Goal: Check status: Check status

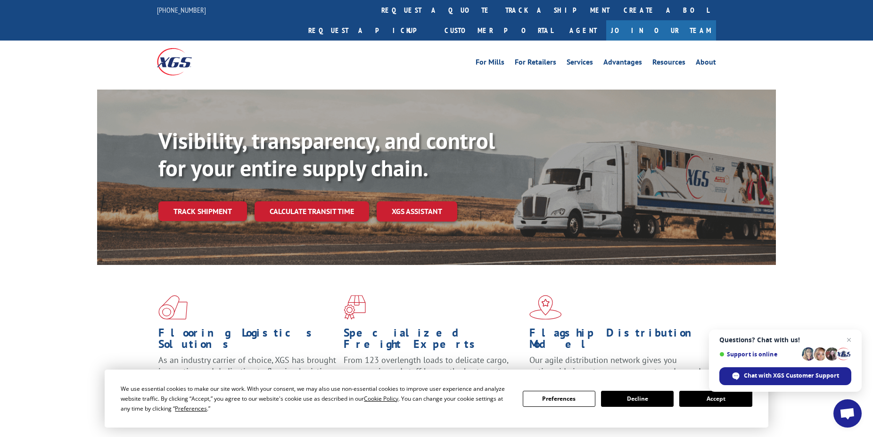
click at [498, 9] on link "track a shipment" at bounding box center [557, 10] width 118 height 20
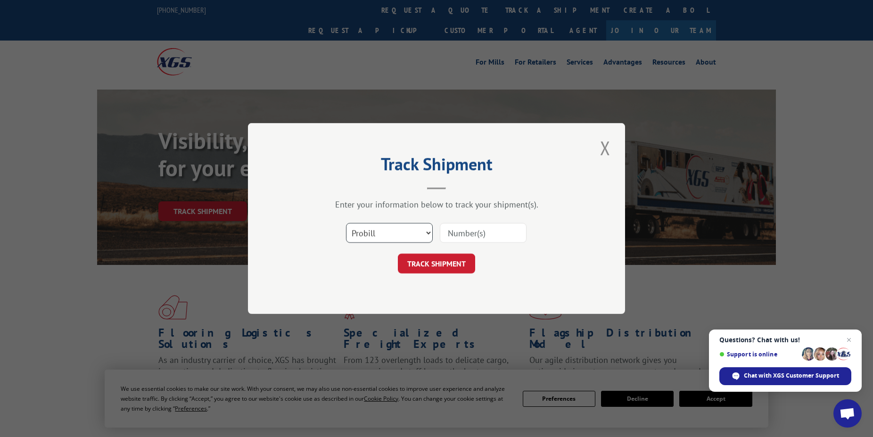
click at [346, 223] on select "Select category... Probill BOL PO" at bounding box center [389, 233] width 87 height 20
select select "bol"
click option "BOL" at bounding box center [0, 0] width 0 height 0
click at [512, 232] on input at bounding box center [483, 233] width 87 height 20
type input "5964327"
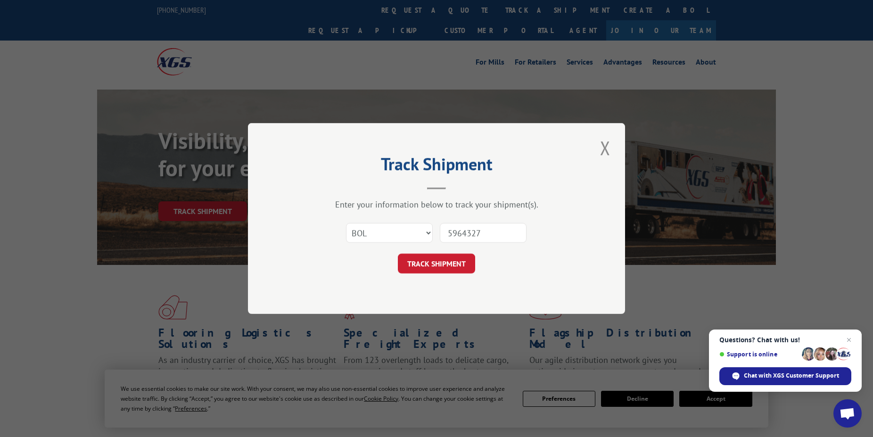
click button "TRACK SHIPMENT" at bounding box center [436, 264] width 77 height 20
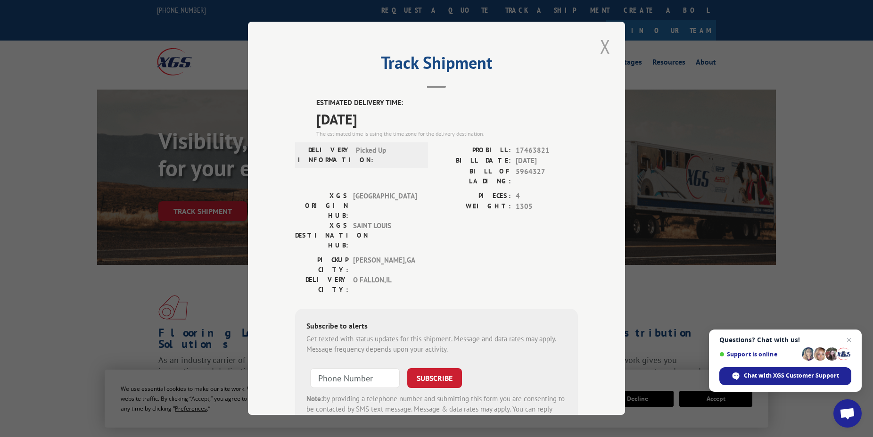
click at [597, 44] on button "Close modal" at bounding box center [605, 46] width 16 height 26
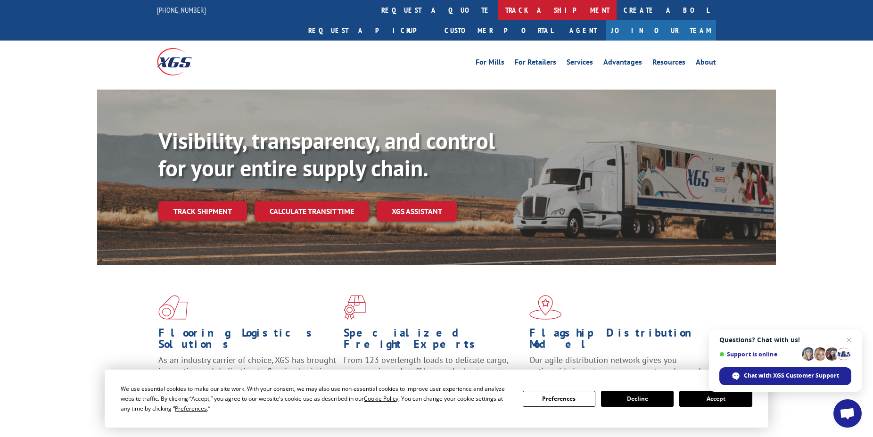
click at [498, 13] on link "track a shipment" at bounding box center [557, 10] width 118 height 20
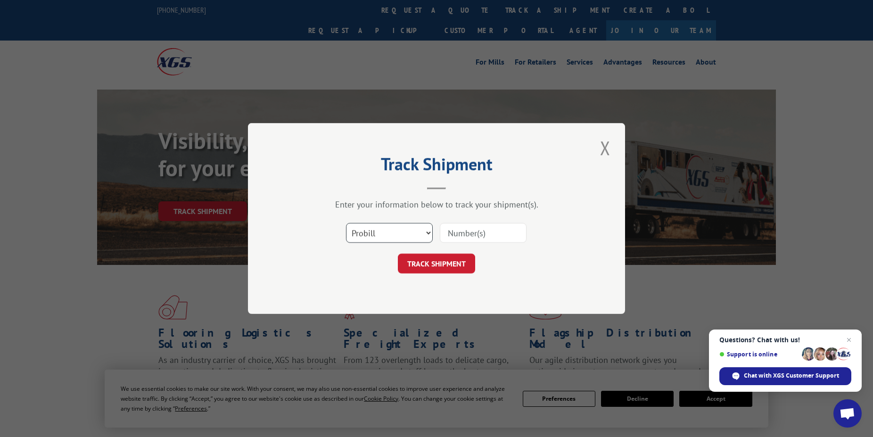
click at [346, 223] on select "Select category... Probill BOL PO" at bounding box center [389, 233] width 87 height 20
select select "bol"
click option "BOL" at bounding box center [0, 0] width 0 height 0
click at [467, 239] on input at bounding box center [483, 233] width 87 height 20
type input "5965334"
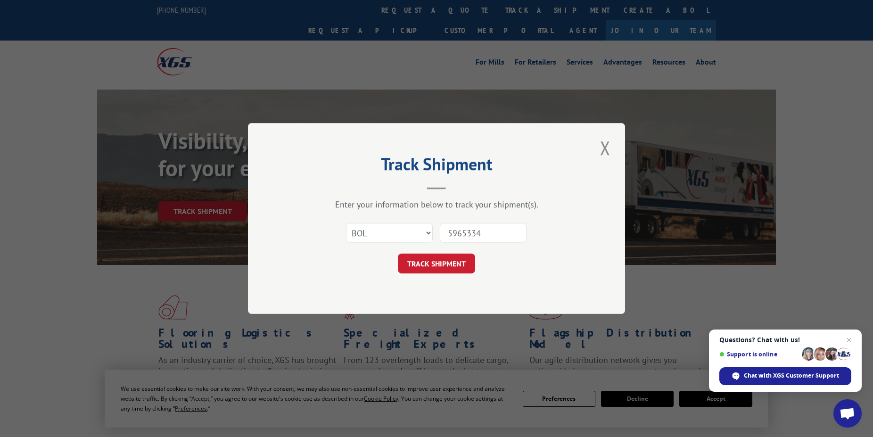
click button "TRACK SHIPMENT" at bounding box center [436, 264] width 77 height 20
